Goal: Navigation & Orientation: Find specific page/section

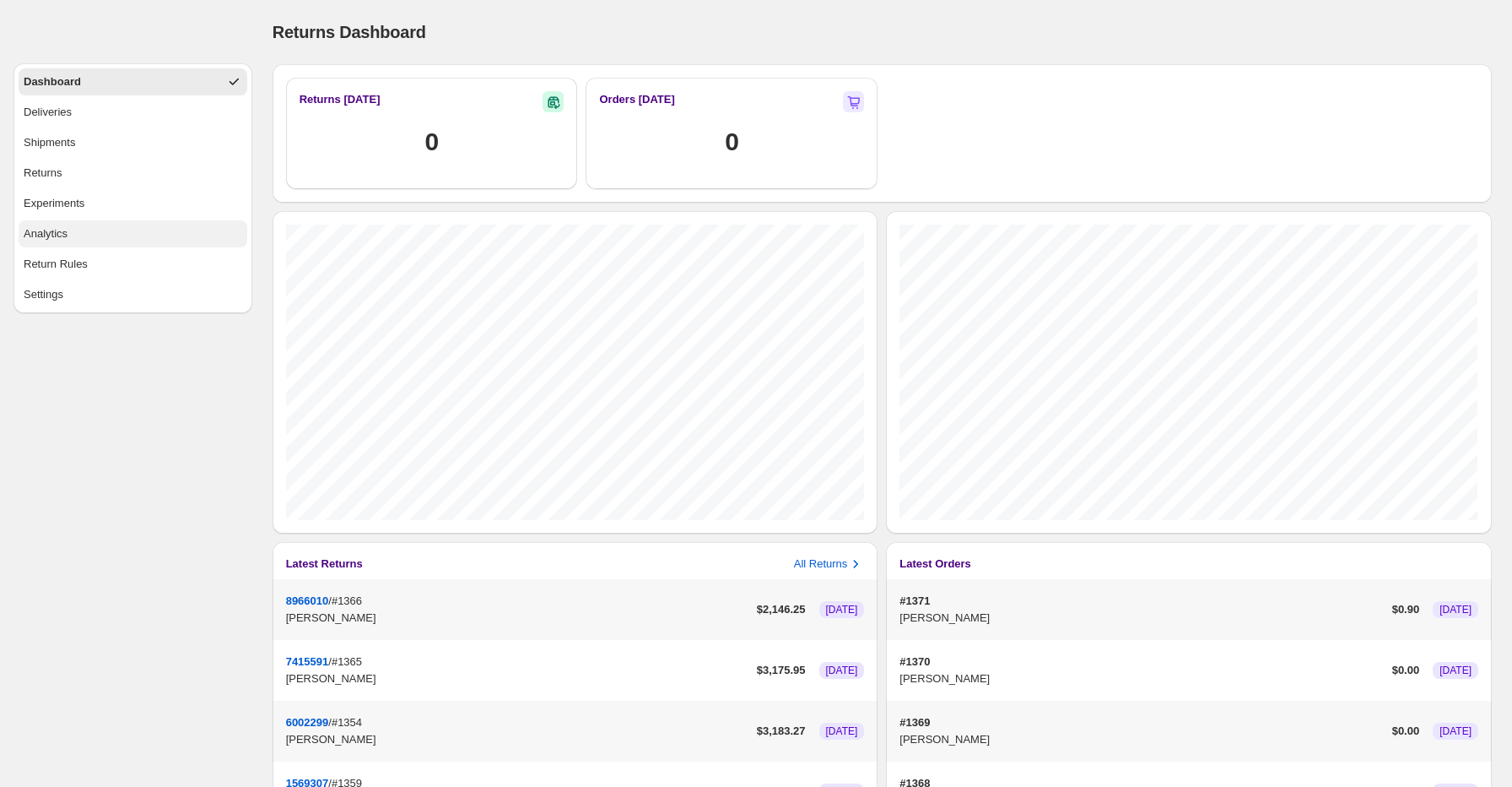
click at [110, 239] on button "Analytics" at bounding box center [133, 234] width 228 height 27
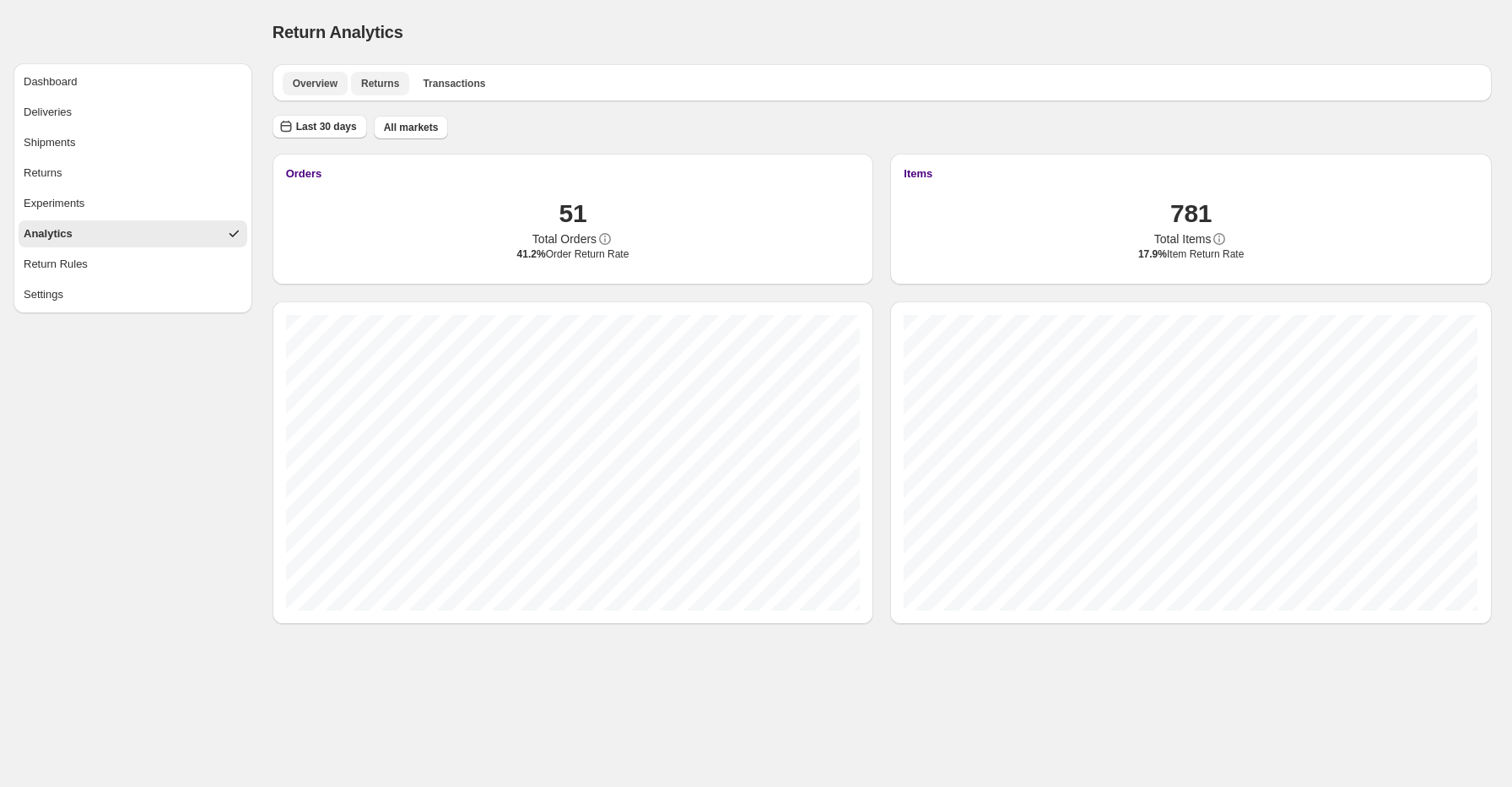
click at [383, 82] on span "Returns" at bounding box center [380, 83] width 38 height 13
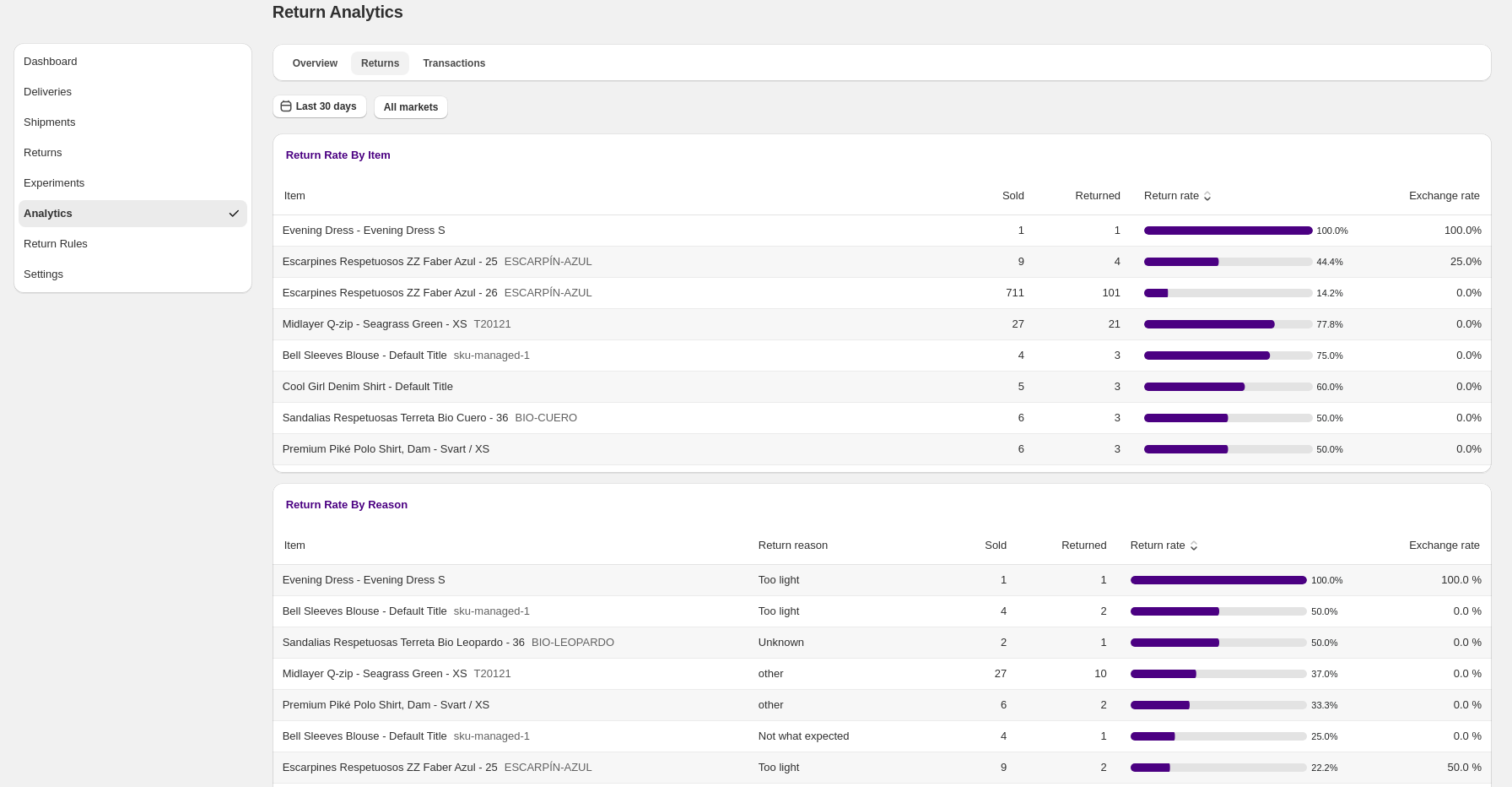
scroll to position [82, 0]
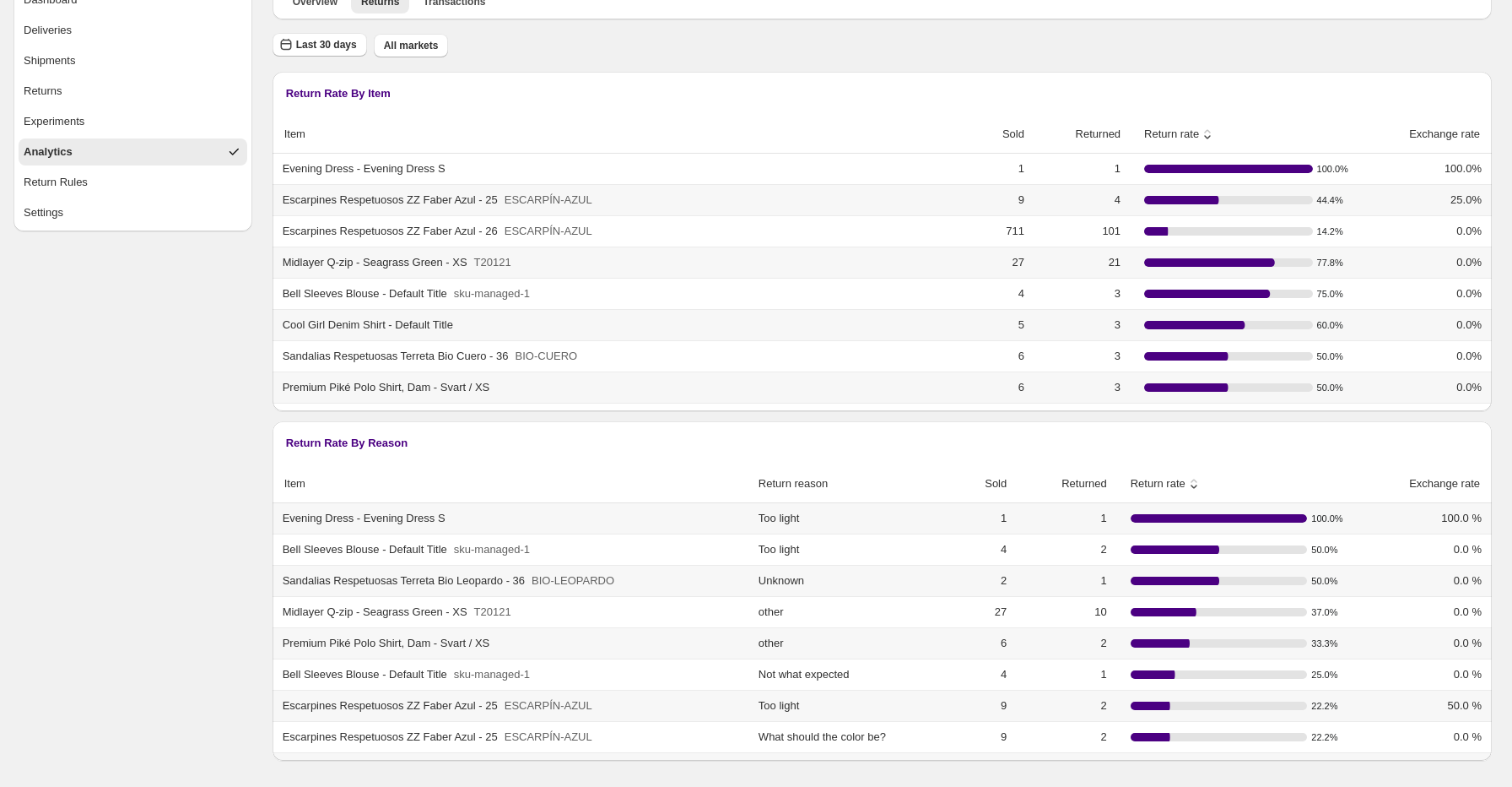
click at [1197, 480] on icon at bounding box center [1194, 481] width 7 height 4
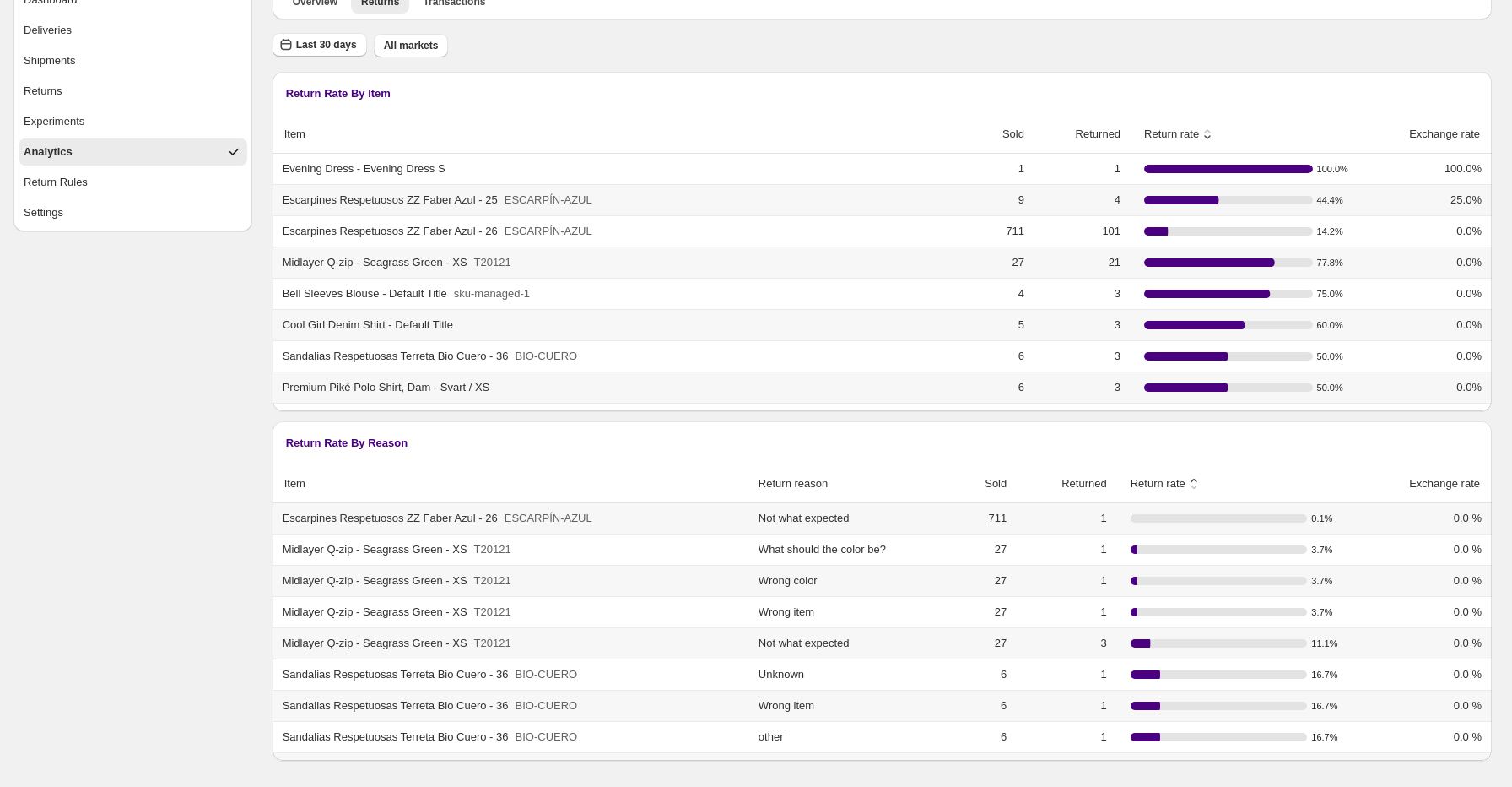
click at [1197, 480] on icon at bounding box center [1194, 481] width 7 height 4
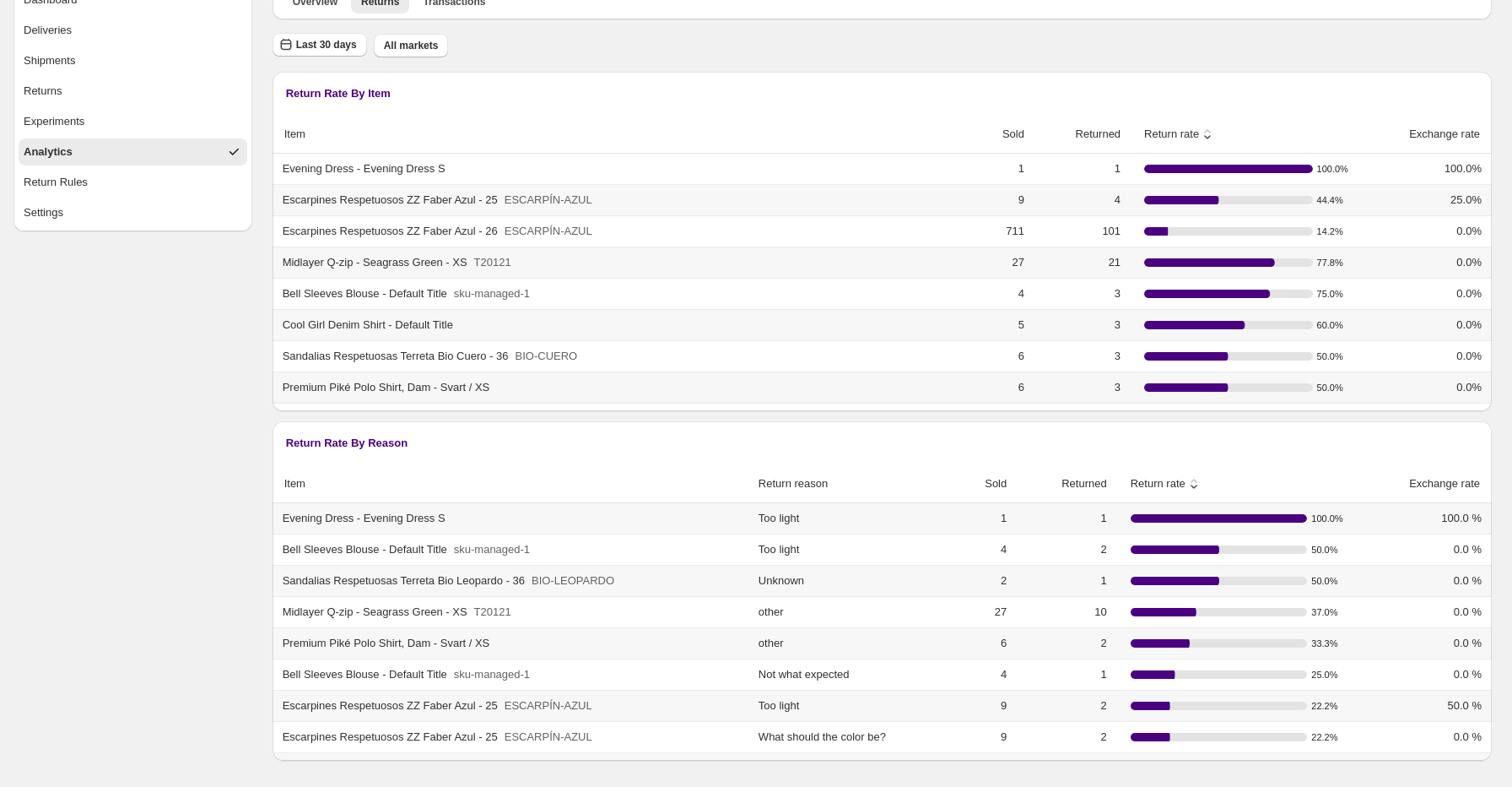
click at [1216, 127] on icon at bounding box center [1207, 134] width 17 height 17
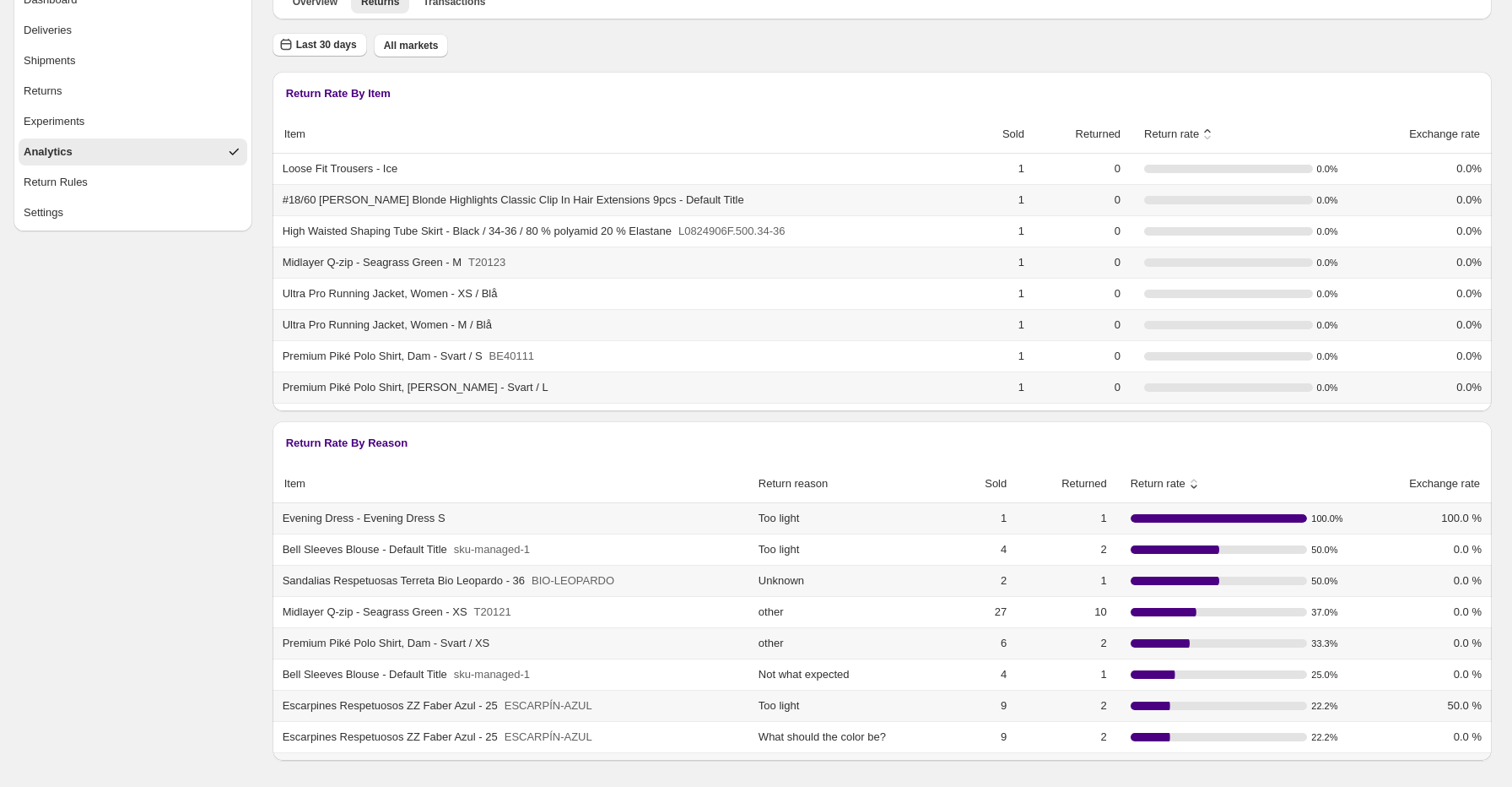
click at [1216, 127] on icon at bounding box center [1207, 134] width 17 height 17
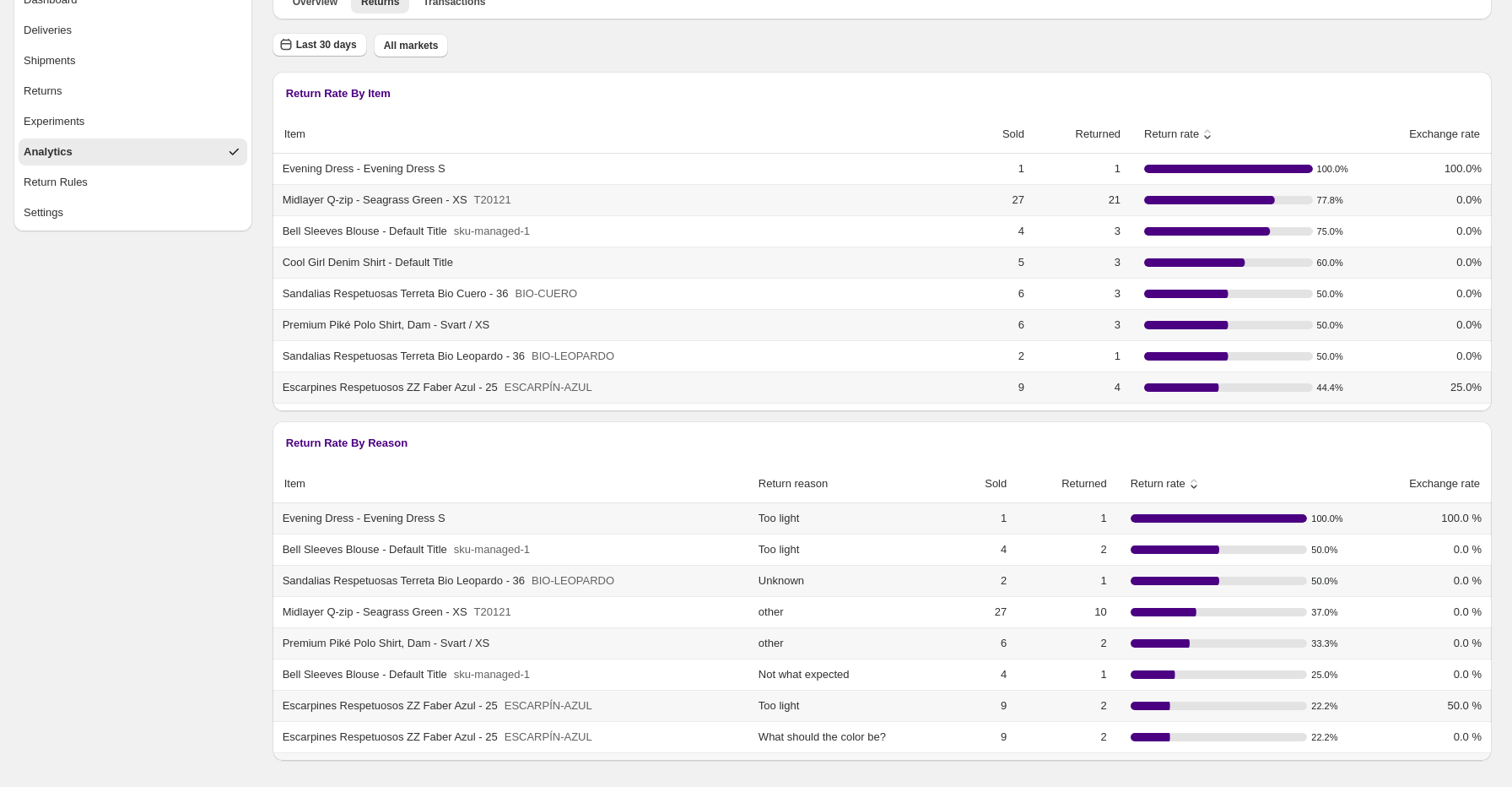
click at [1202, 485] on icon at bounding box center [1193, 483] width 17 height 17
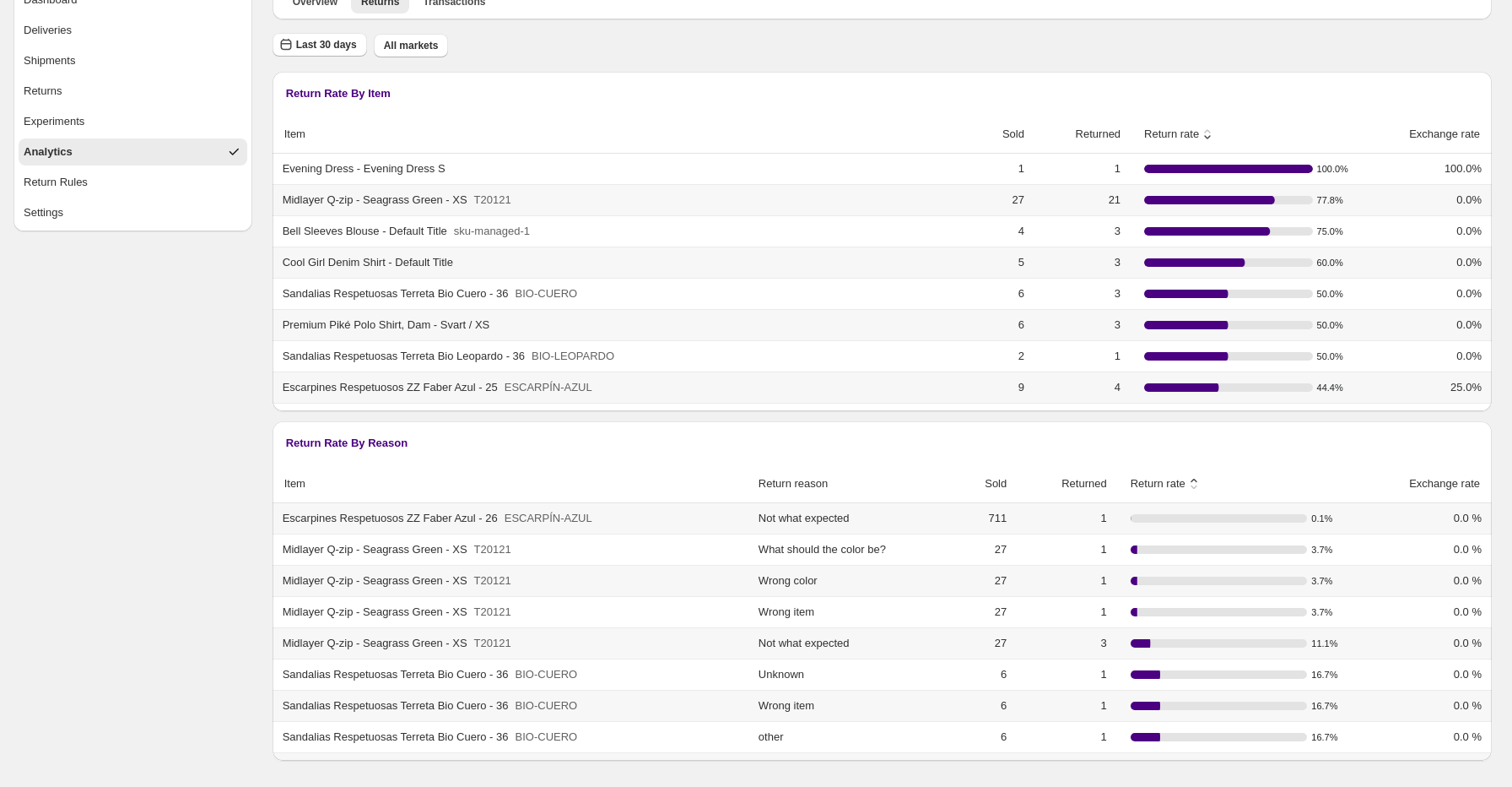
click at [1202, 485] on icon at bounding box center [1193, 483] width 17 height 17
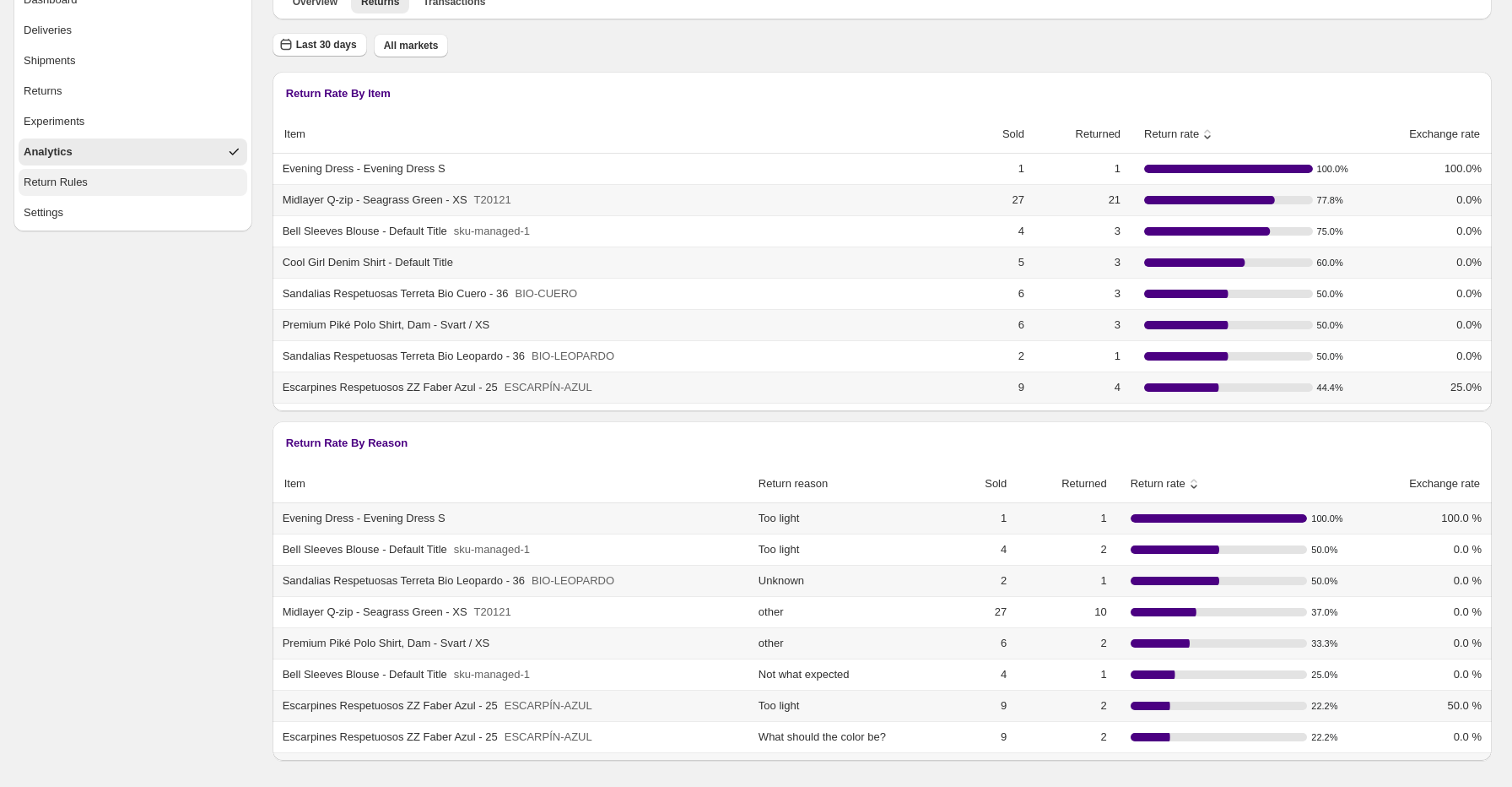
click at [126, 177] on button "Return Rules" at bounding box center [133, 182] width 228 height 27
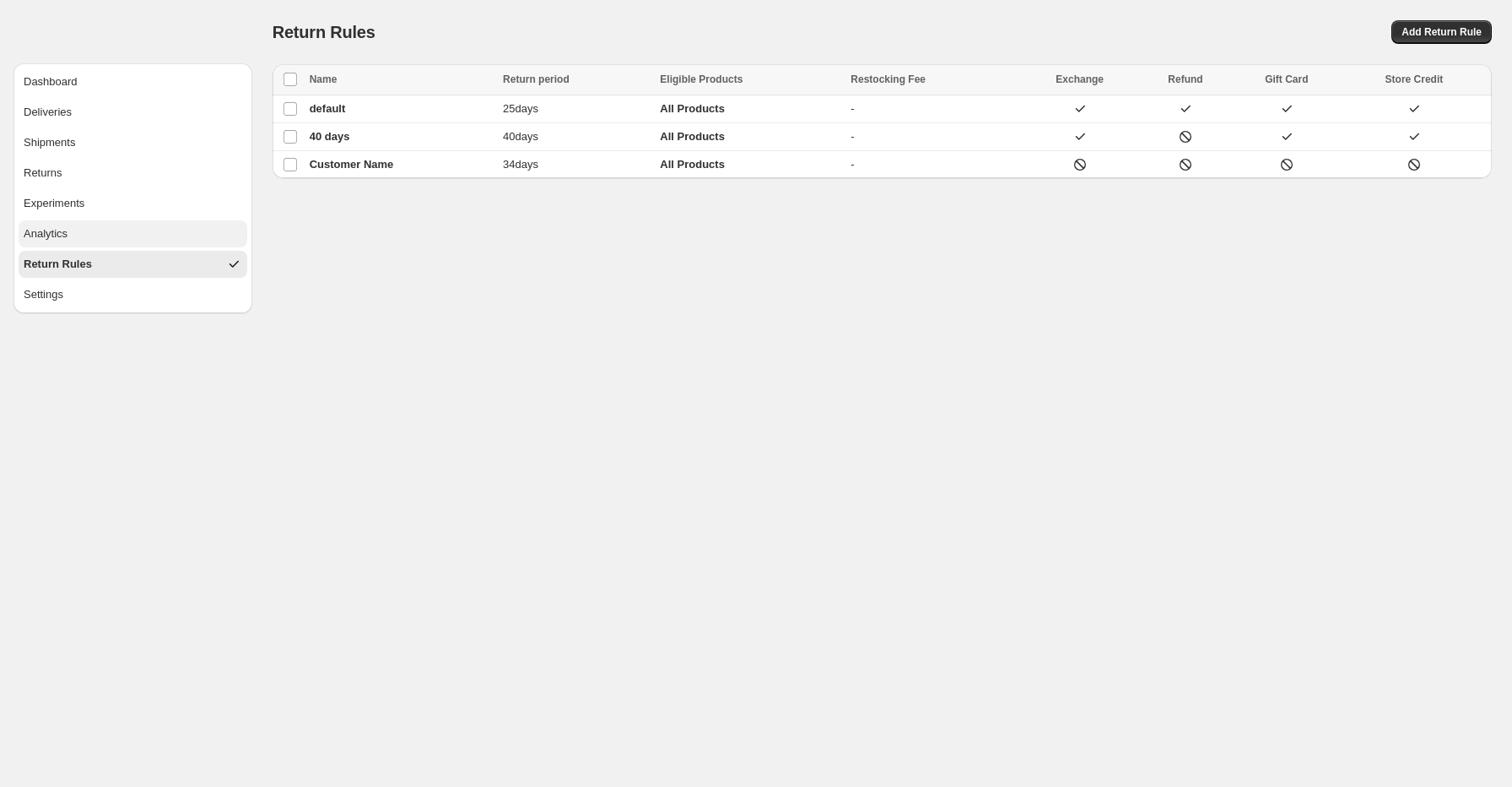
click at [104, 243] on button "Analytics" at bounding box center [133, 234] width 228 height 27
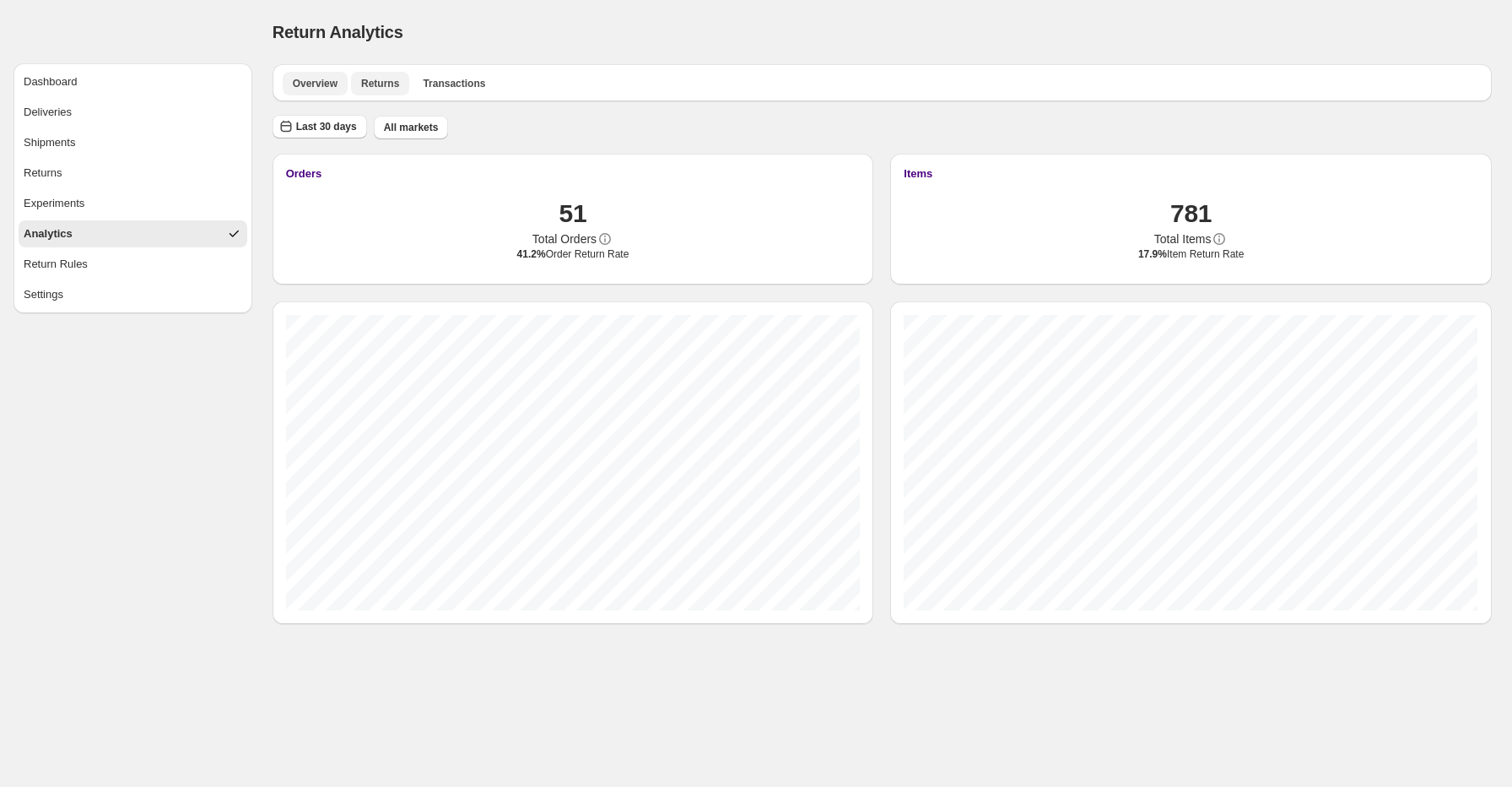
click at [372, 89] on span "Returns" at bounding box center [380, 83] width 38 height 13
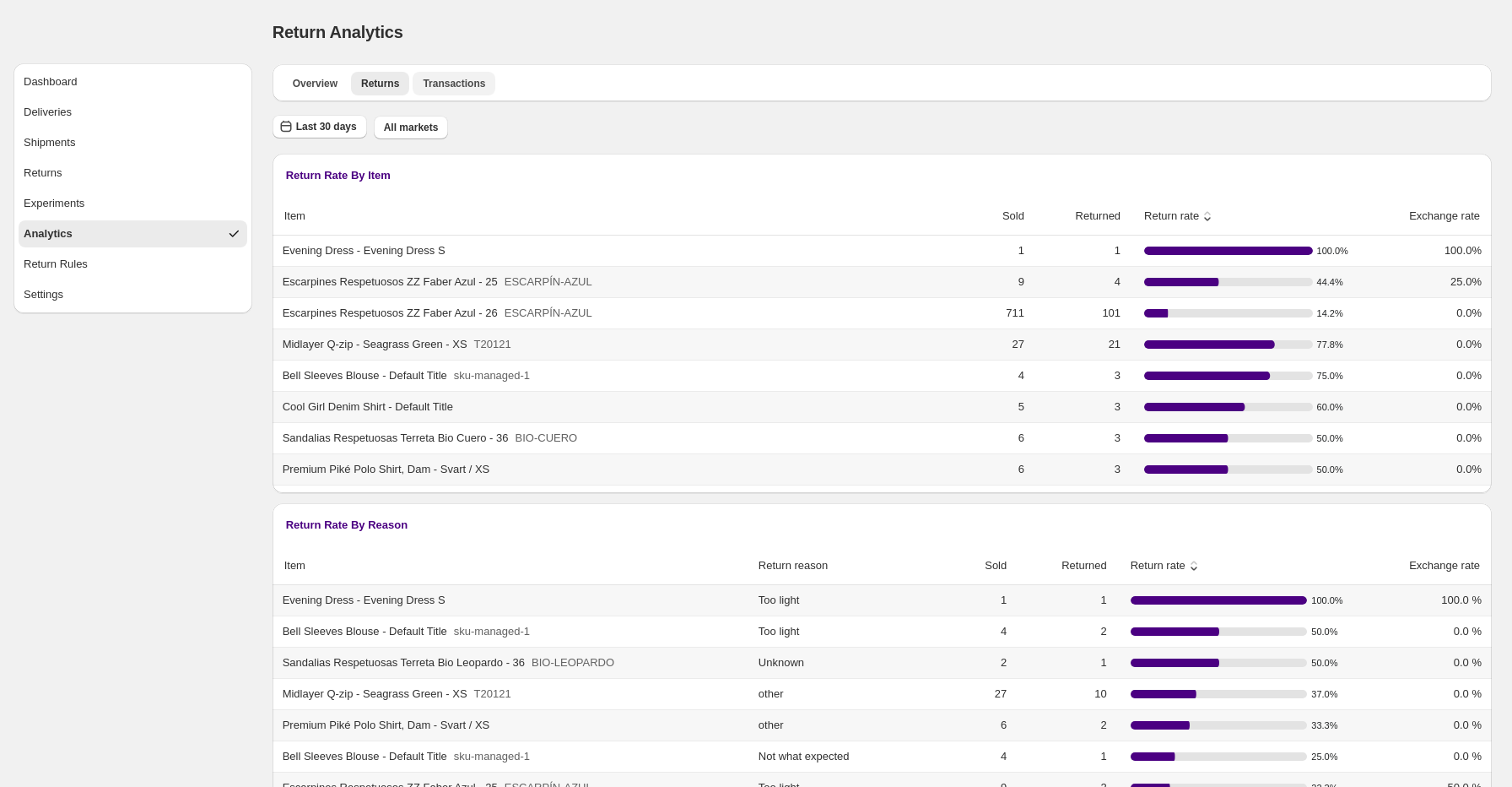
click at [463, 80] on span "Transactions" at bounding box center [454, 83] width 63 height 13
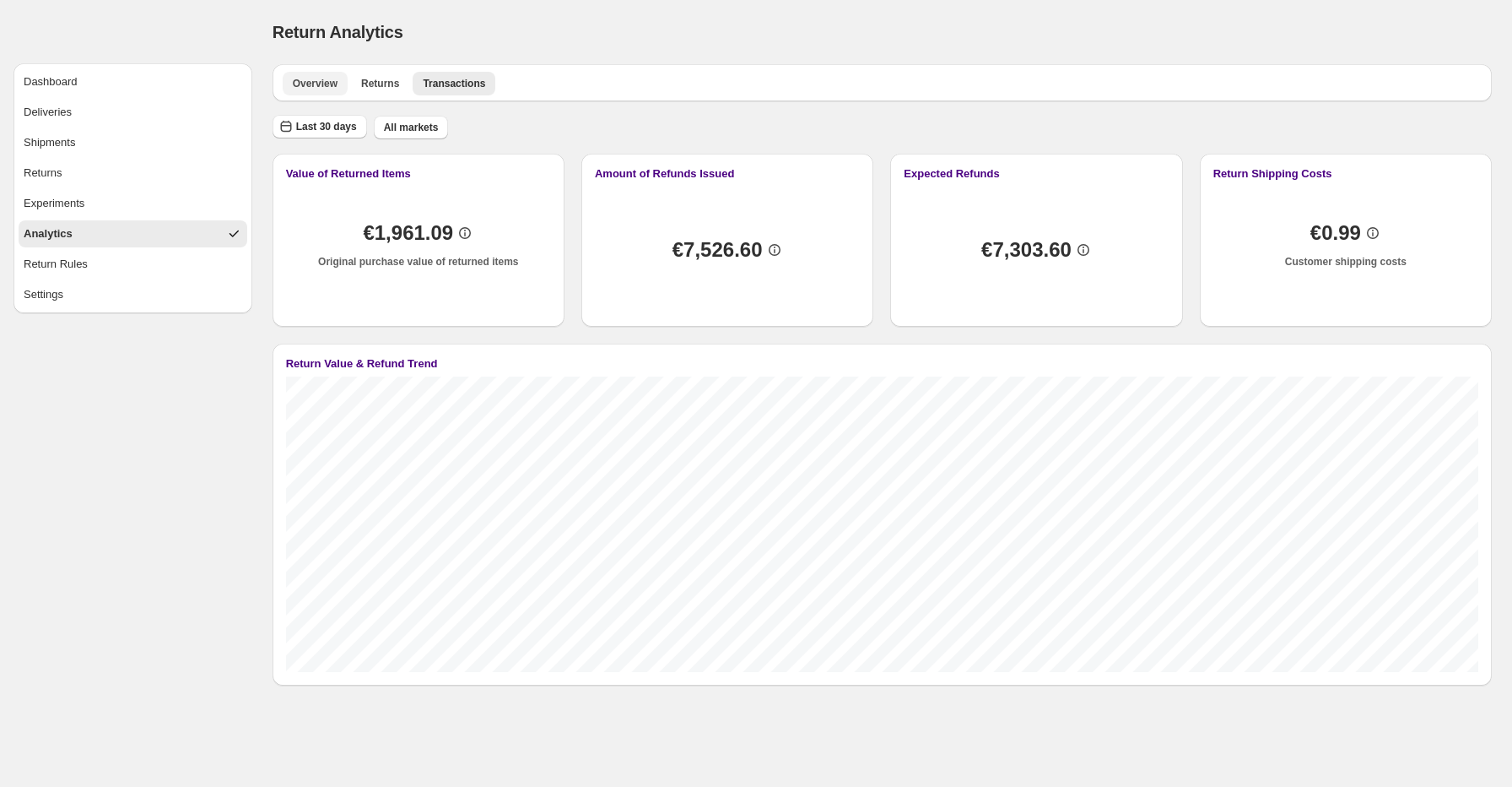
click at [322, 92] on button "Overview" at bounding box center [314, 83] width 65 height 24
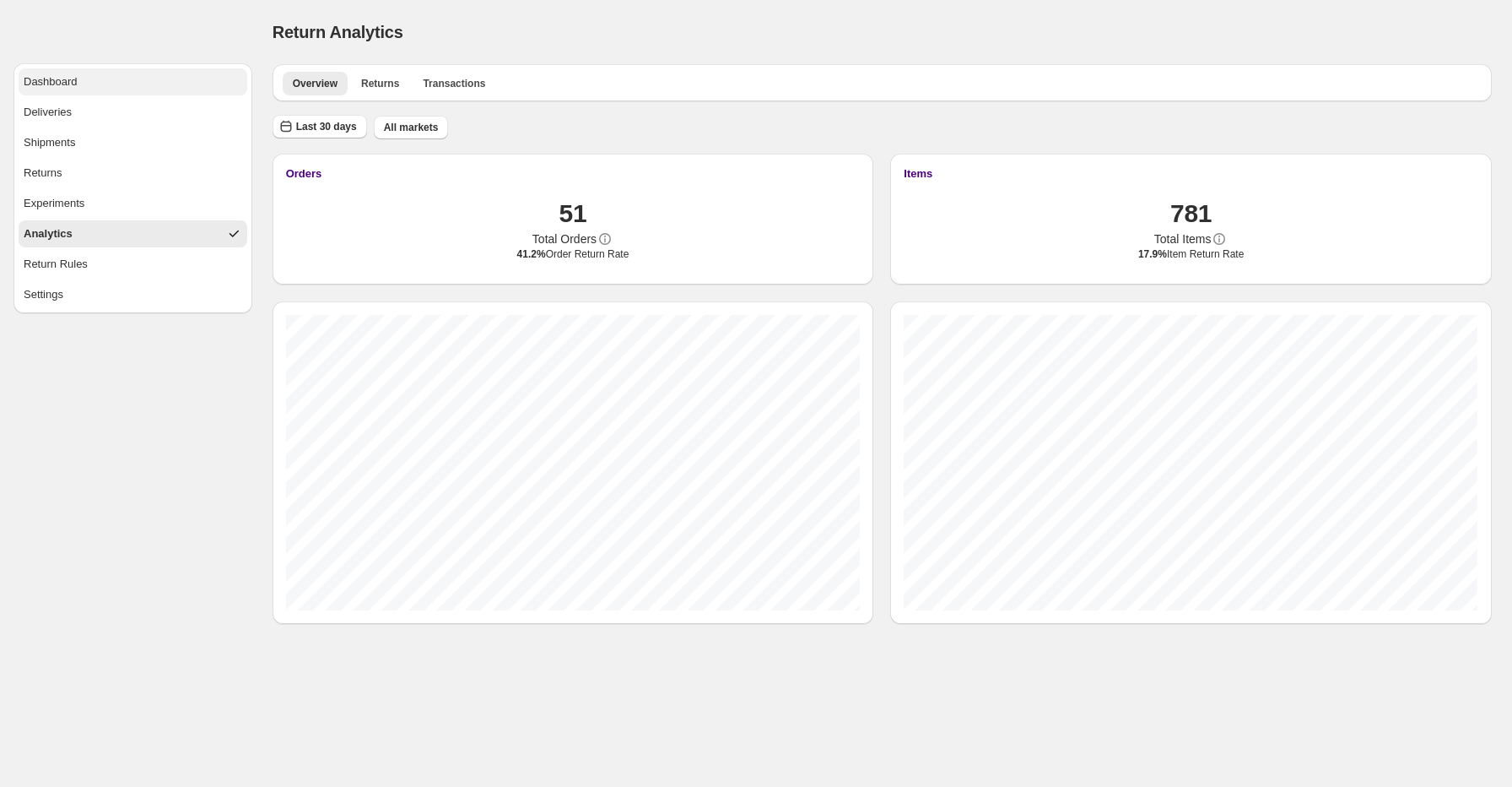
click at [168, 83] on button "Dashboard" at bounding box center [133, 81] width 228 height 27
